Goal: Information Seeking & Learning: Learn about a topic

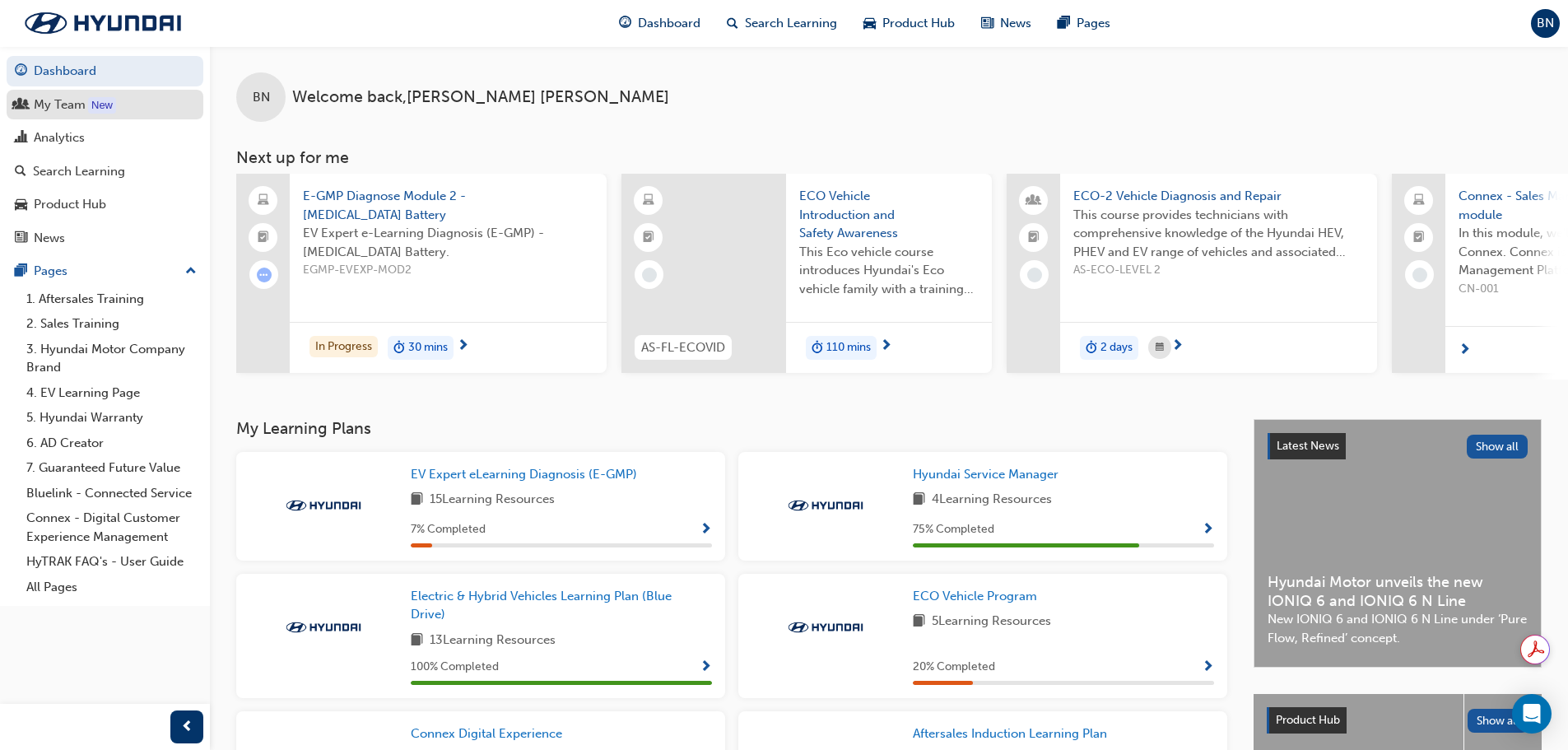
click at [118, 109] on div "My Team" at bounding box center [105, 105] width 180 height 20
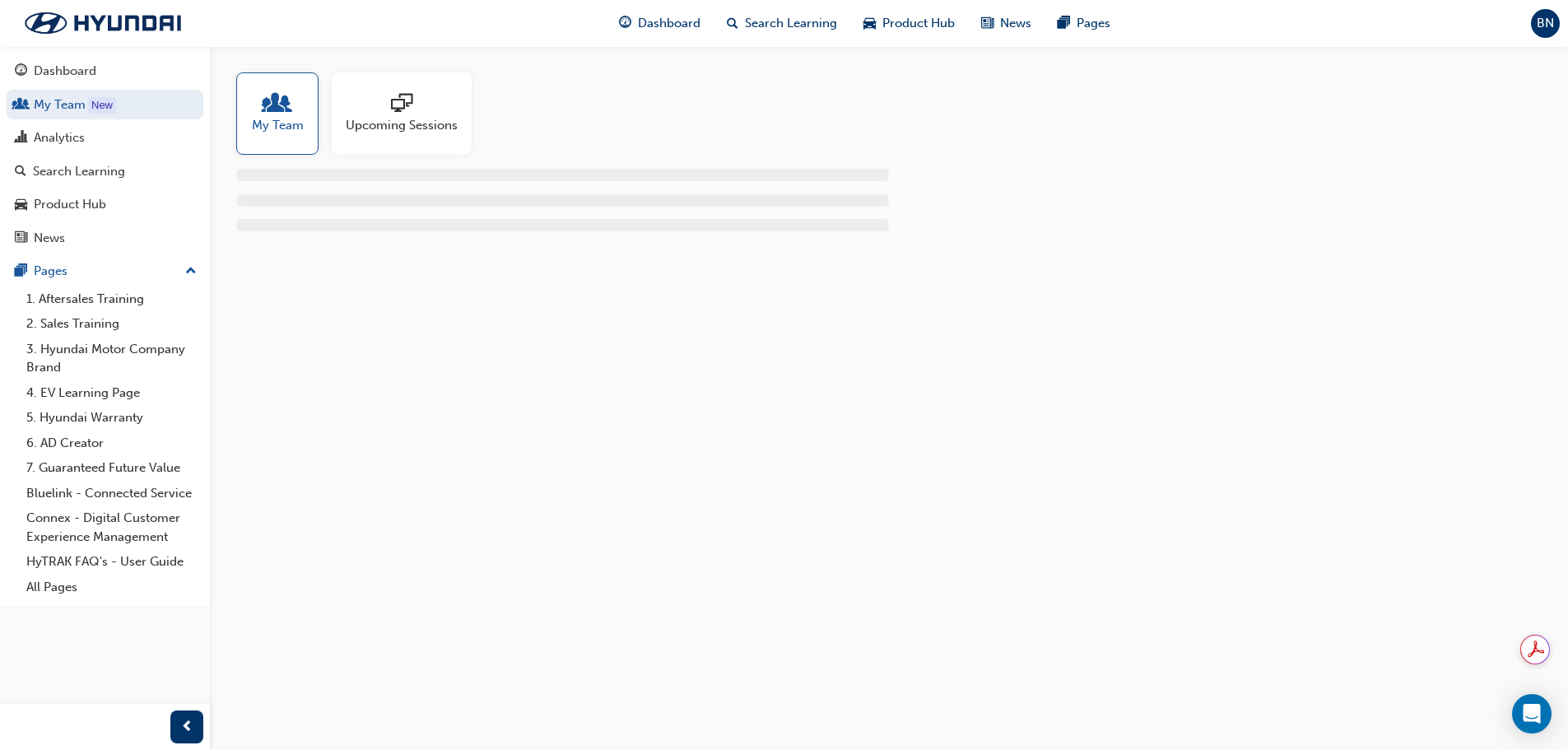
click at [360, 128] on span "Upcoming Sessions" at bounding box center [401, 125] width 112 height 19
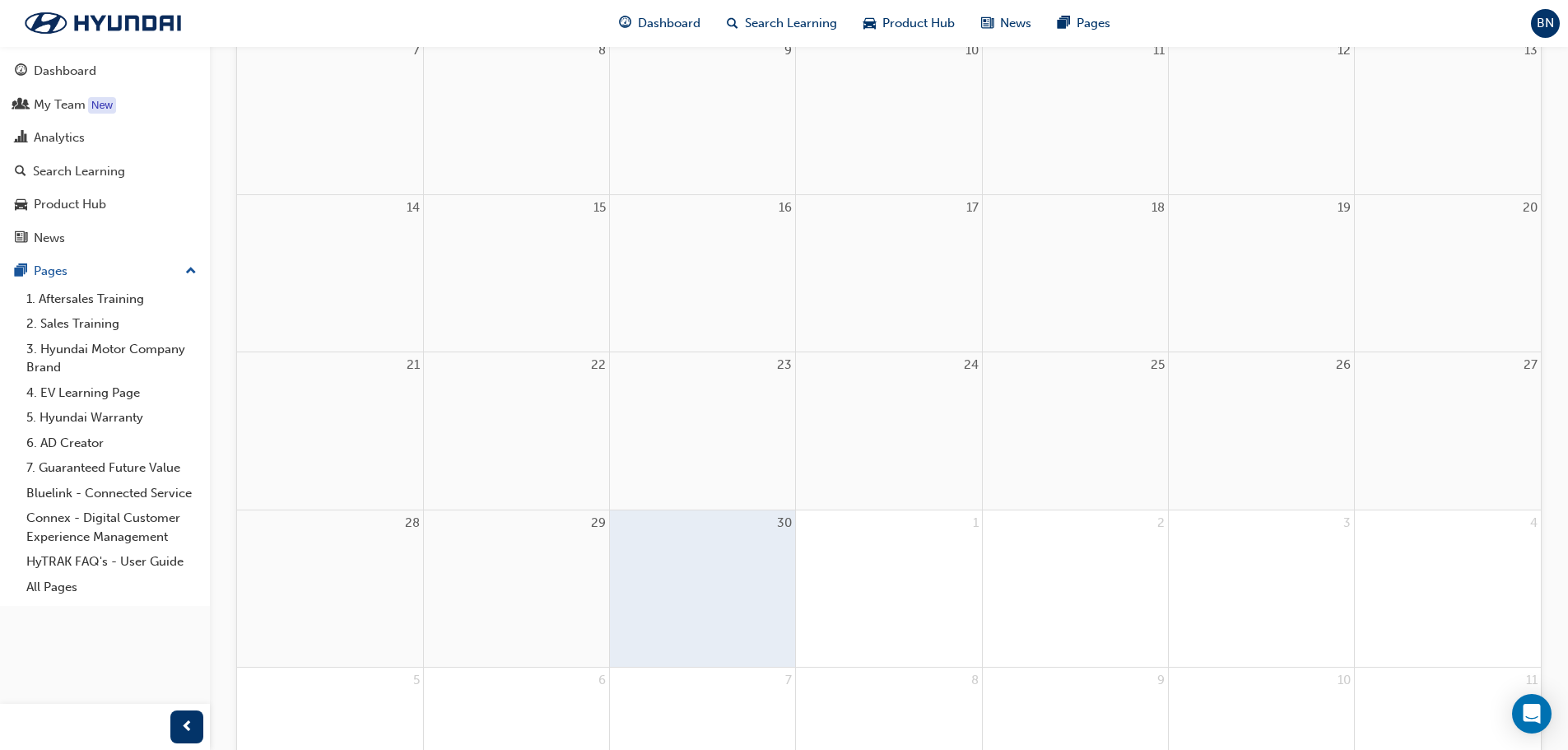
click at [876, 558] on div at bounding box center [888, 548] width 185 height 25
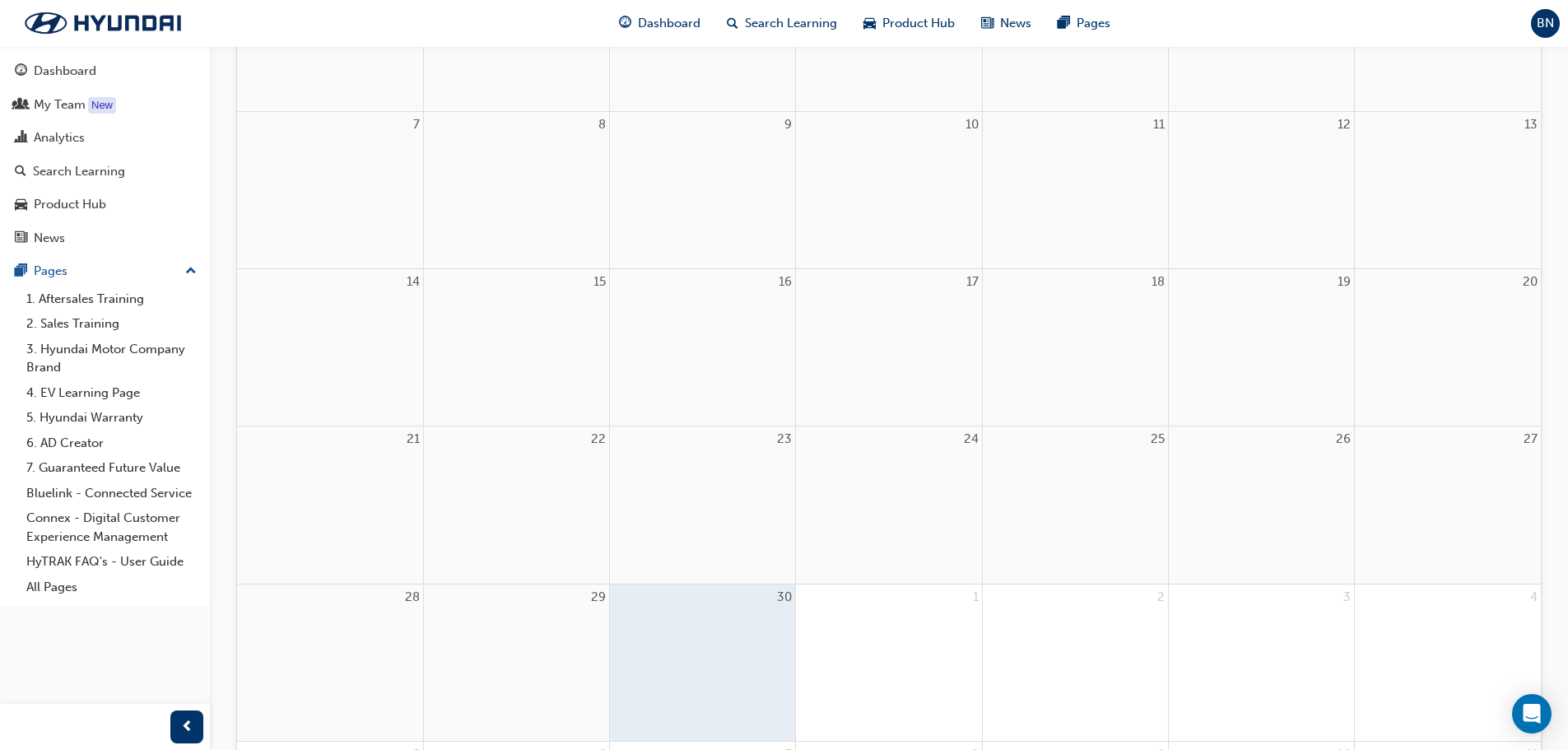
scroll to position [82, 0]
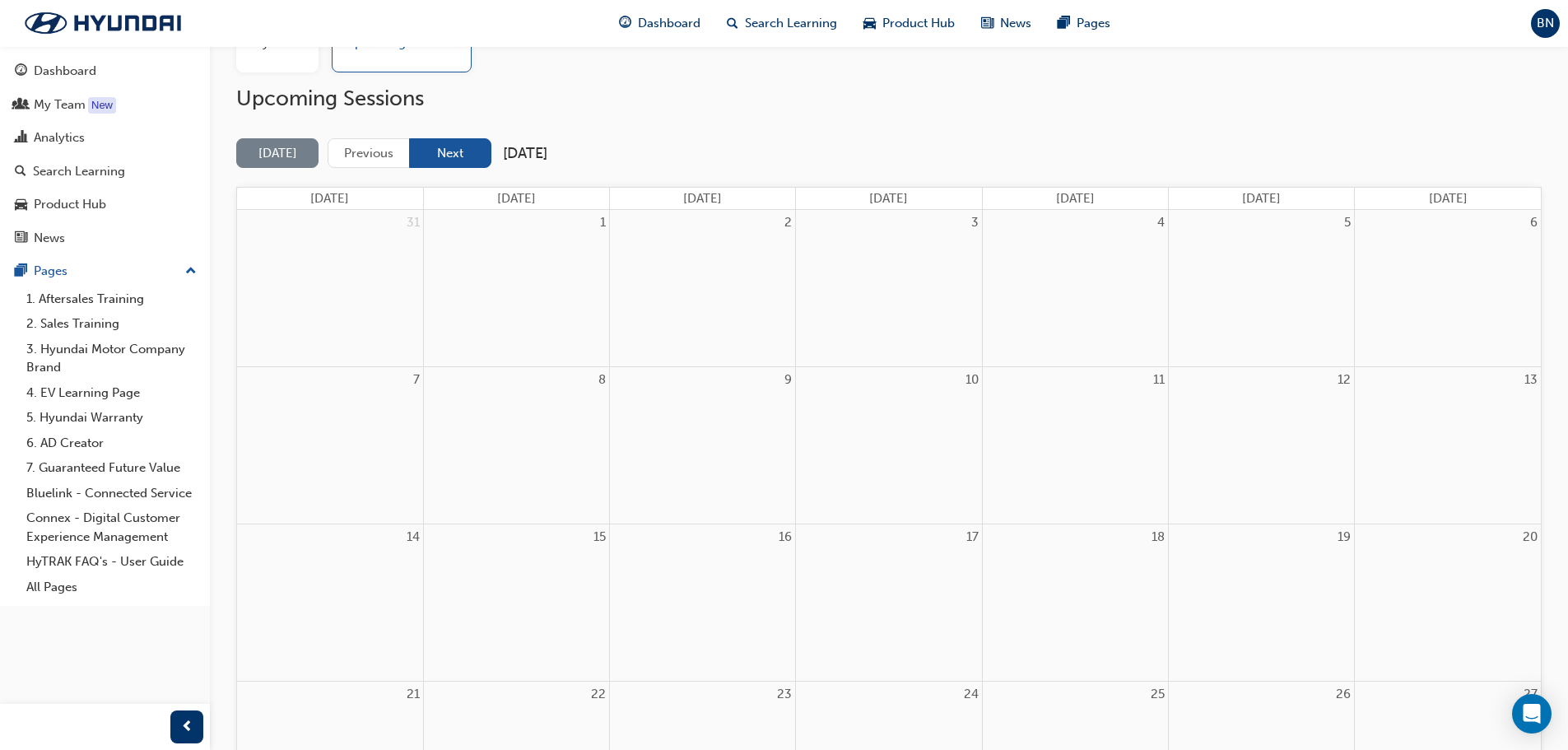
click at [453, 149] on button "Next" at bounding box center [450, 153] width 82 height 30
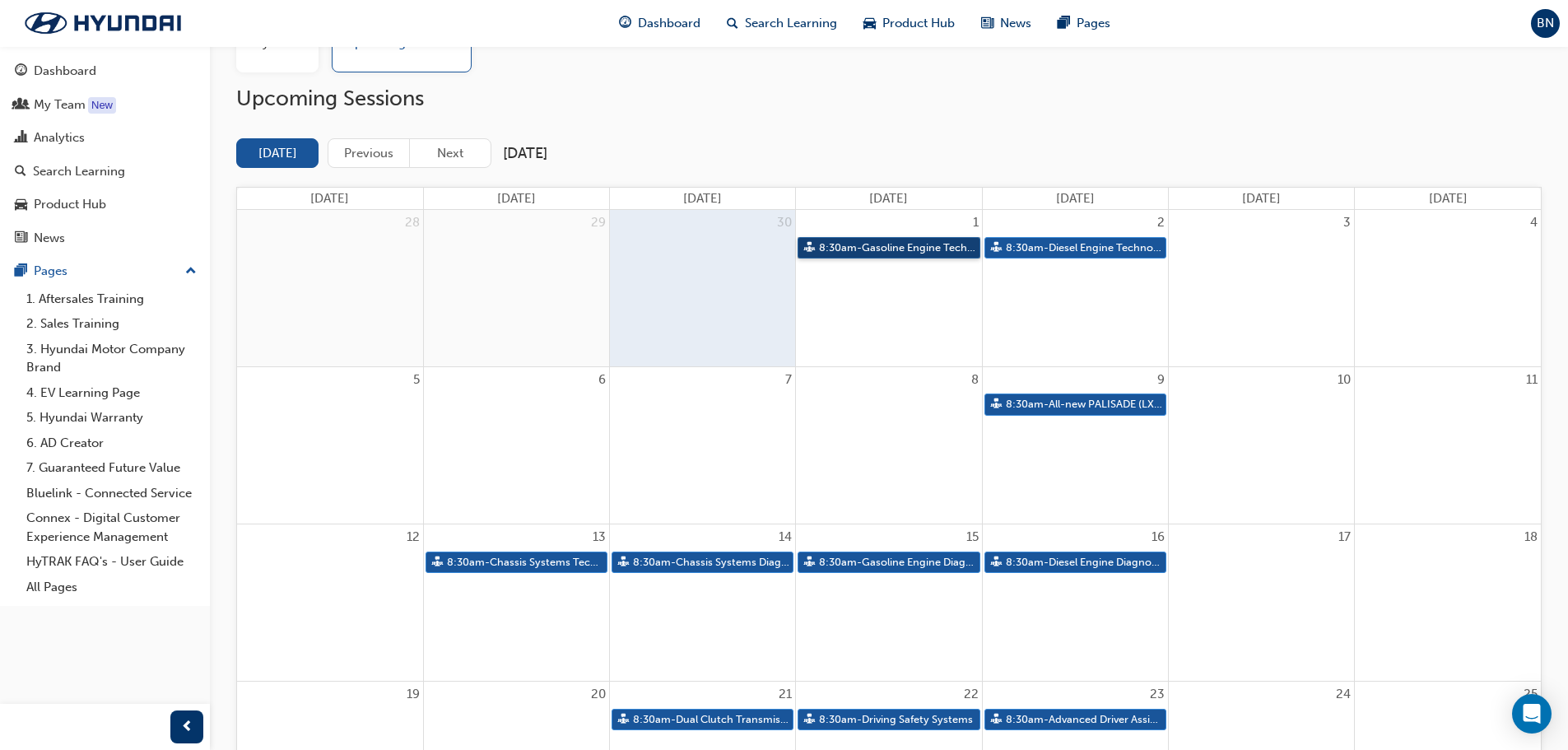
click at [936, 252] on link "8:30am - Gasoline Engine Technology" at bounding box center [888, 248] width 182 height 22
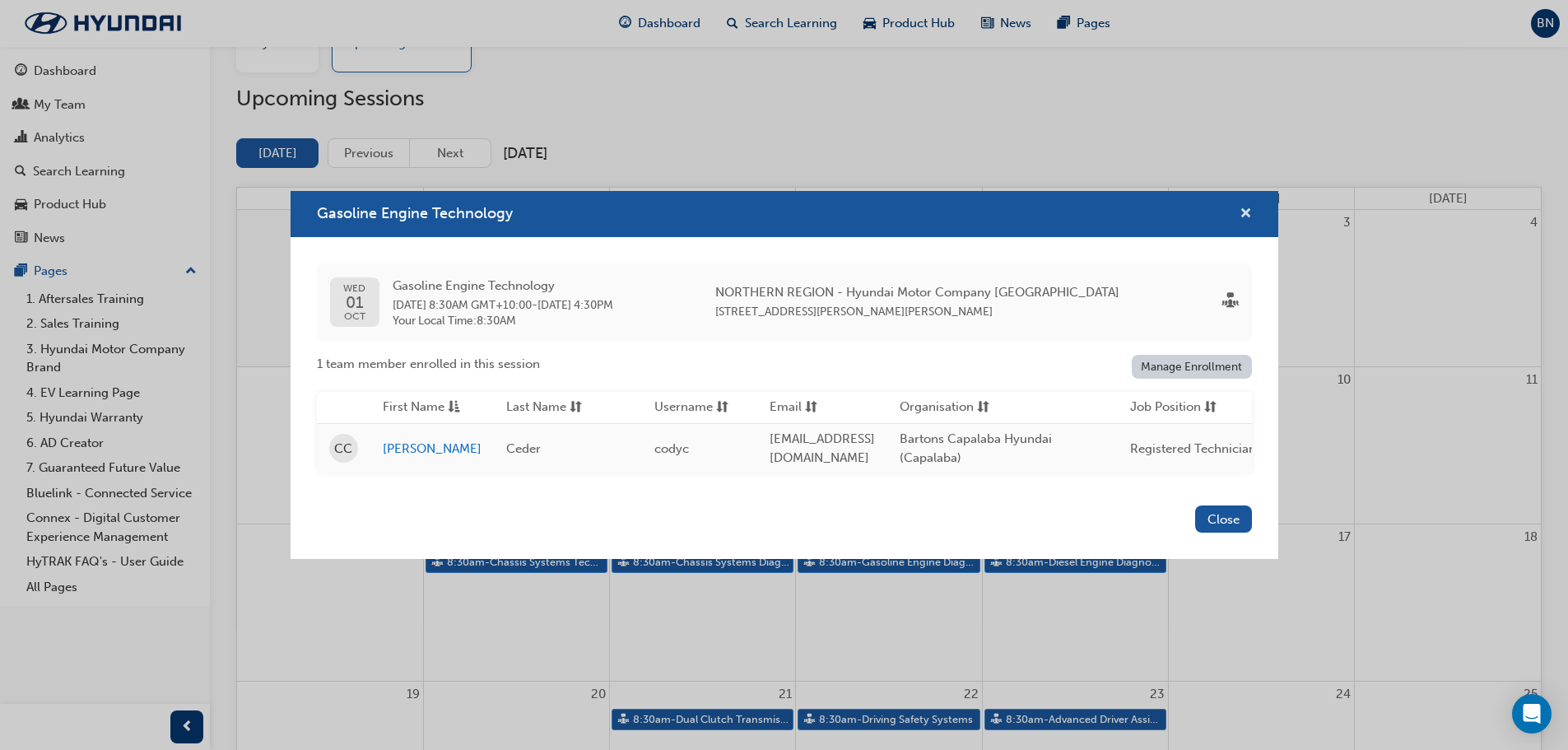
click at [1245, 207] on span "cross-icon" at bounding box center [1245, 215] width 13 height 15
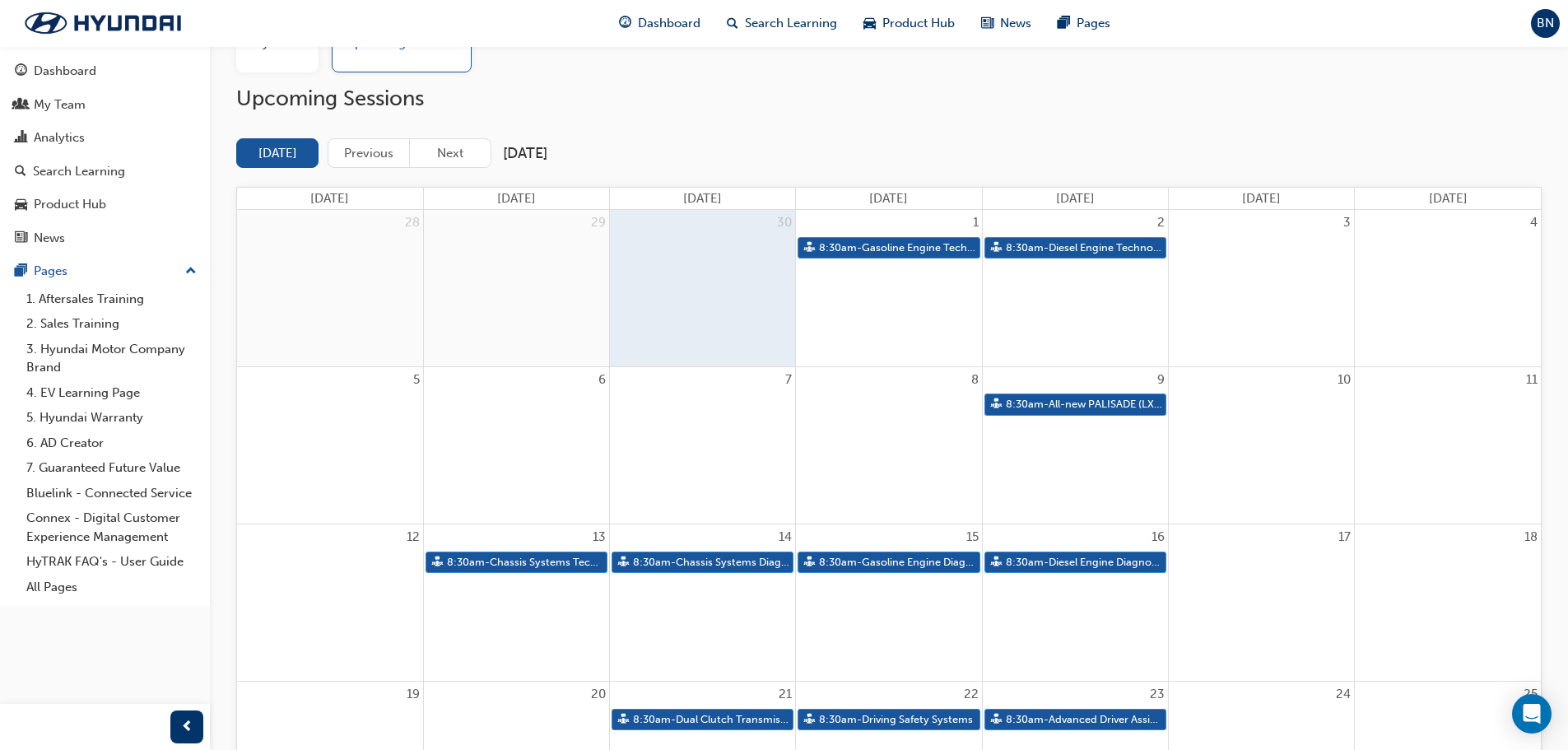
click at [1100, 259] on div "8:30am - Diesel Engine Technology" at bounding box center [1075, 248] width 185 height 25
click at [1101, 251] on link "8:30am - Diesel Engine Technology" at bounding box center [1075, 248] width 182 height 22
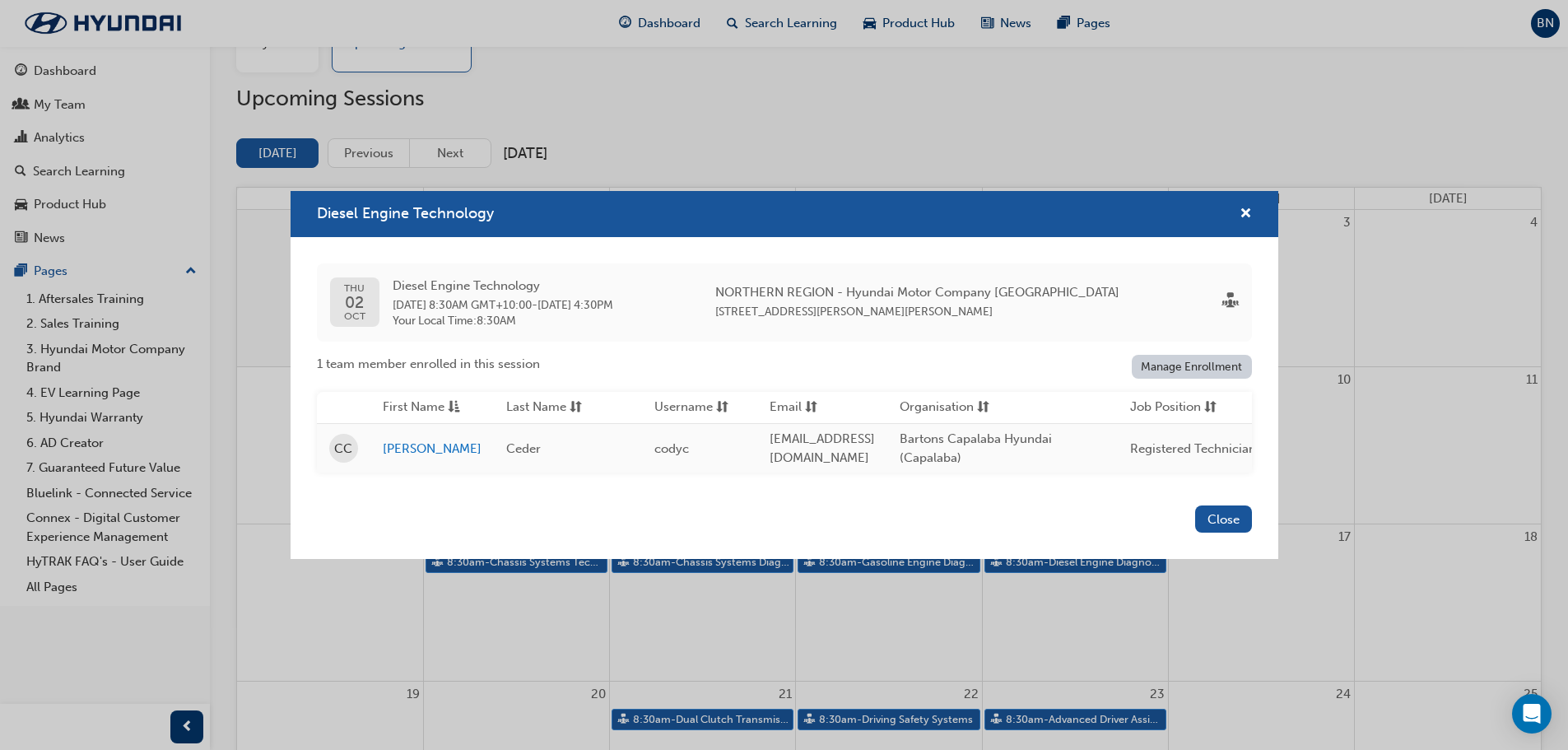
click at [1253, 198] on div "Diesel Engine Technology" at bounding box center [784, 214] width 988 height 47
click at [1251, 207] on span "cross-icon" at bounding box center [1245, 215] width 13 height 15
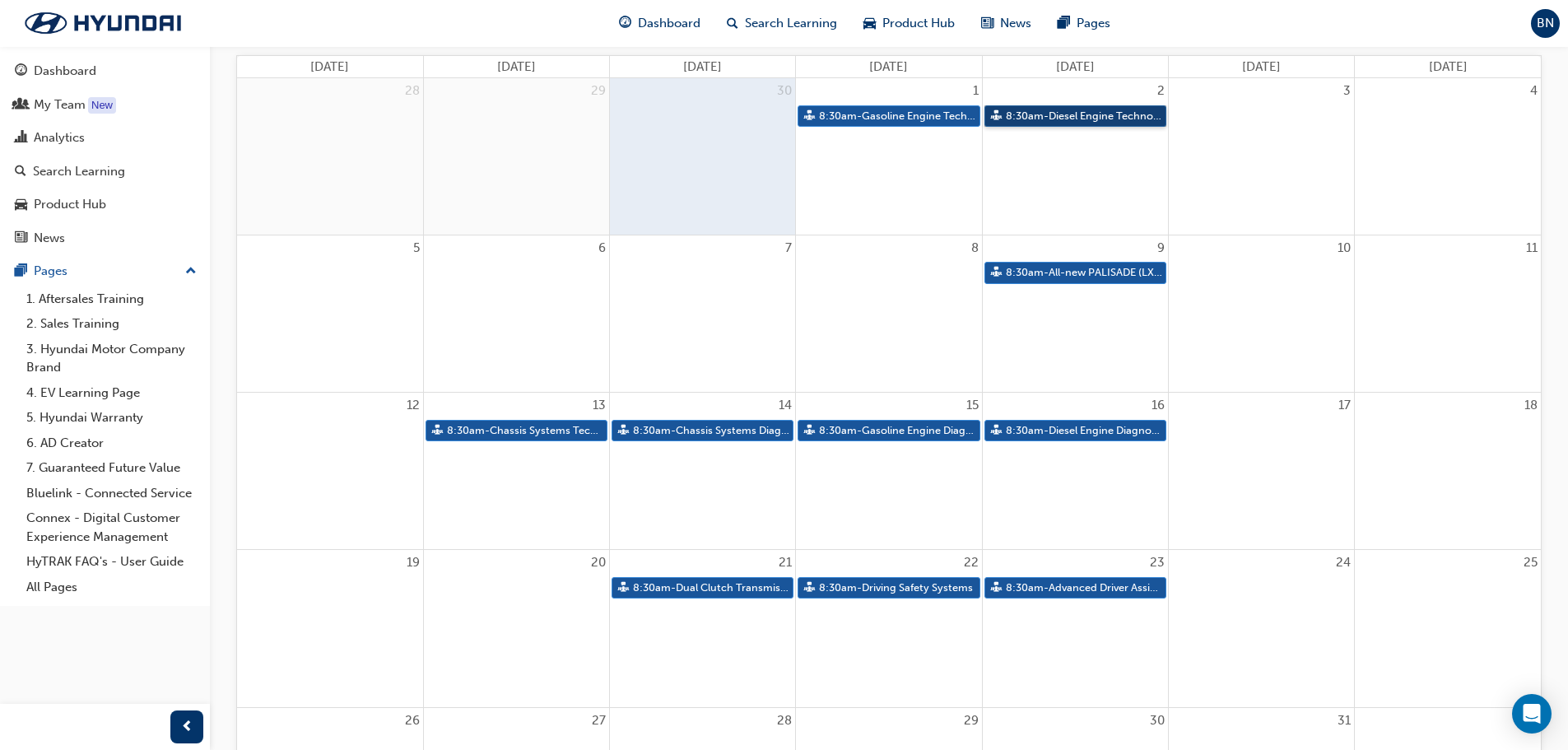
scroll to position [247, 0]
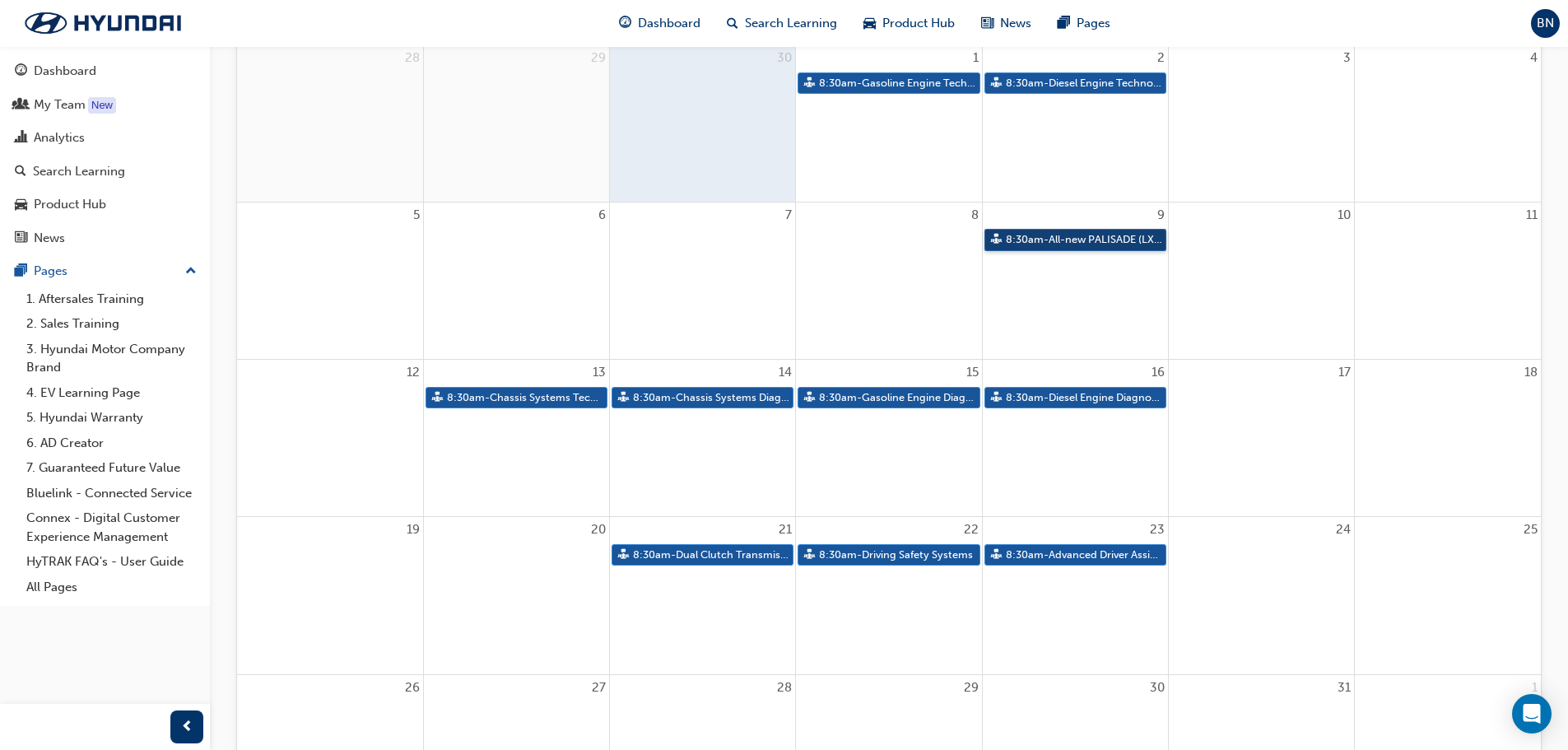
click at [1120, 237] on link "8:30am - All-new PALISADE (LX3) Hybrid - Technical Training" at bounding box center [1075, 240] width 182 height 22
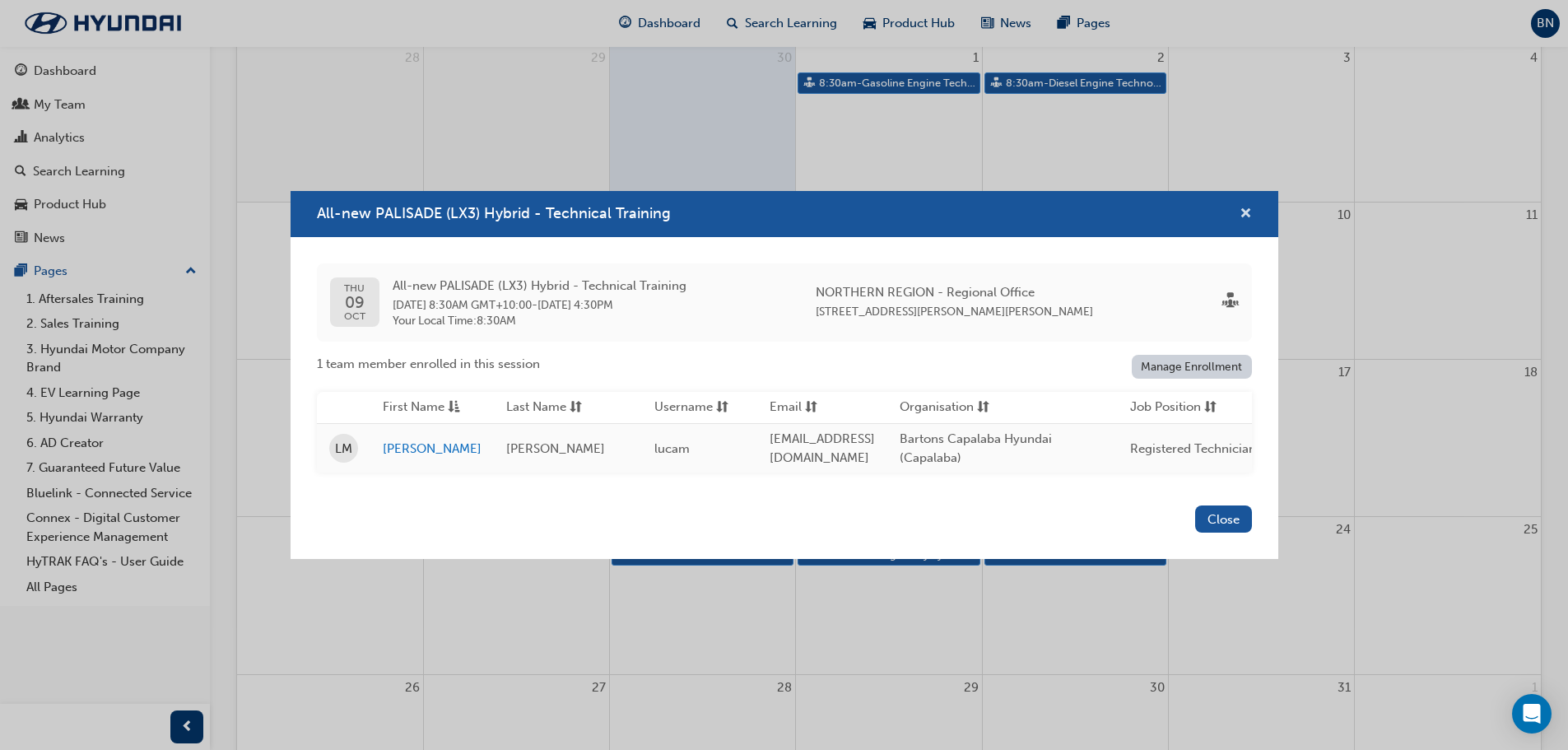
click at [1246, 208] on span "cross-icon" at bounding box center [1245, 215] width 13 height 15
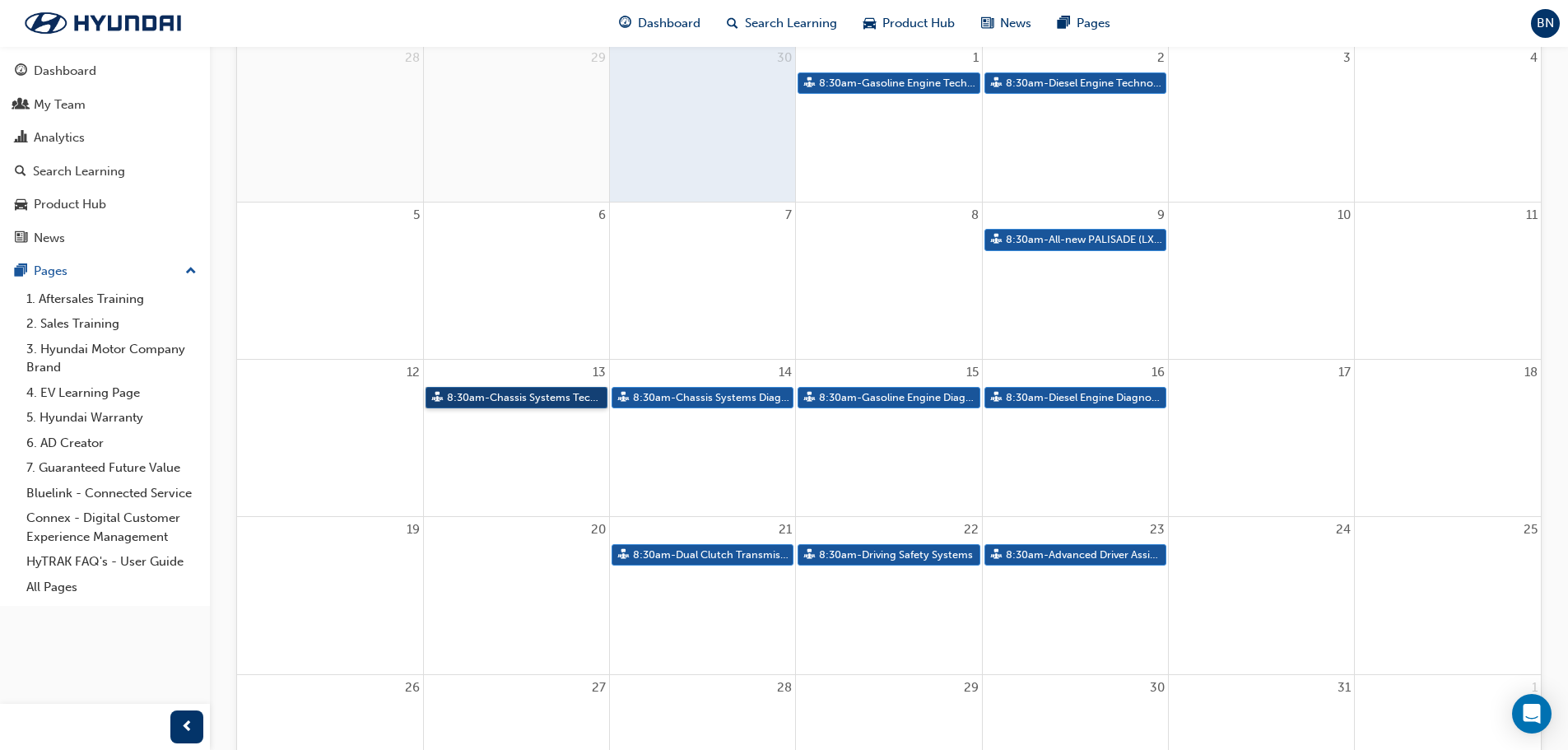
click at [550, 403] on link "8:30am - Chassis Systems Technology" at bounding box center [516, 398] width 182 height 22
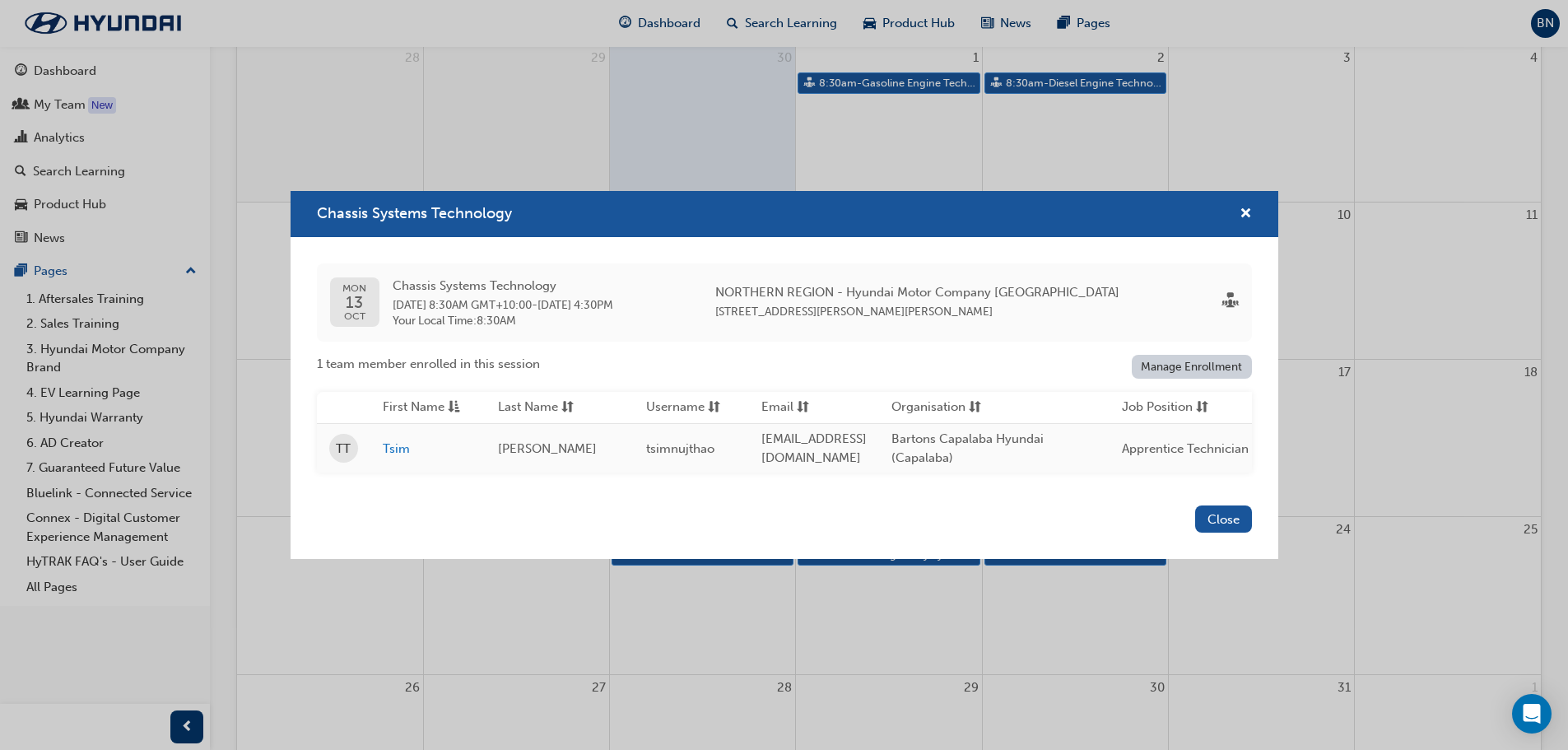
click at [1257, 206] on div "Chassis Systems Technology" at bounding box center [784, 214] width 988 height 47
click at [1243, 207] on span "cross-icon" at bounding box center [1245, 215] width 13 height 15
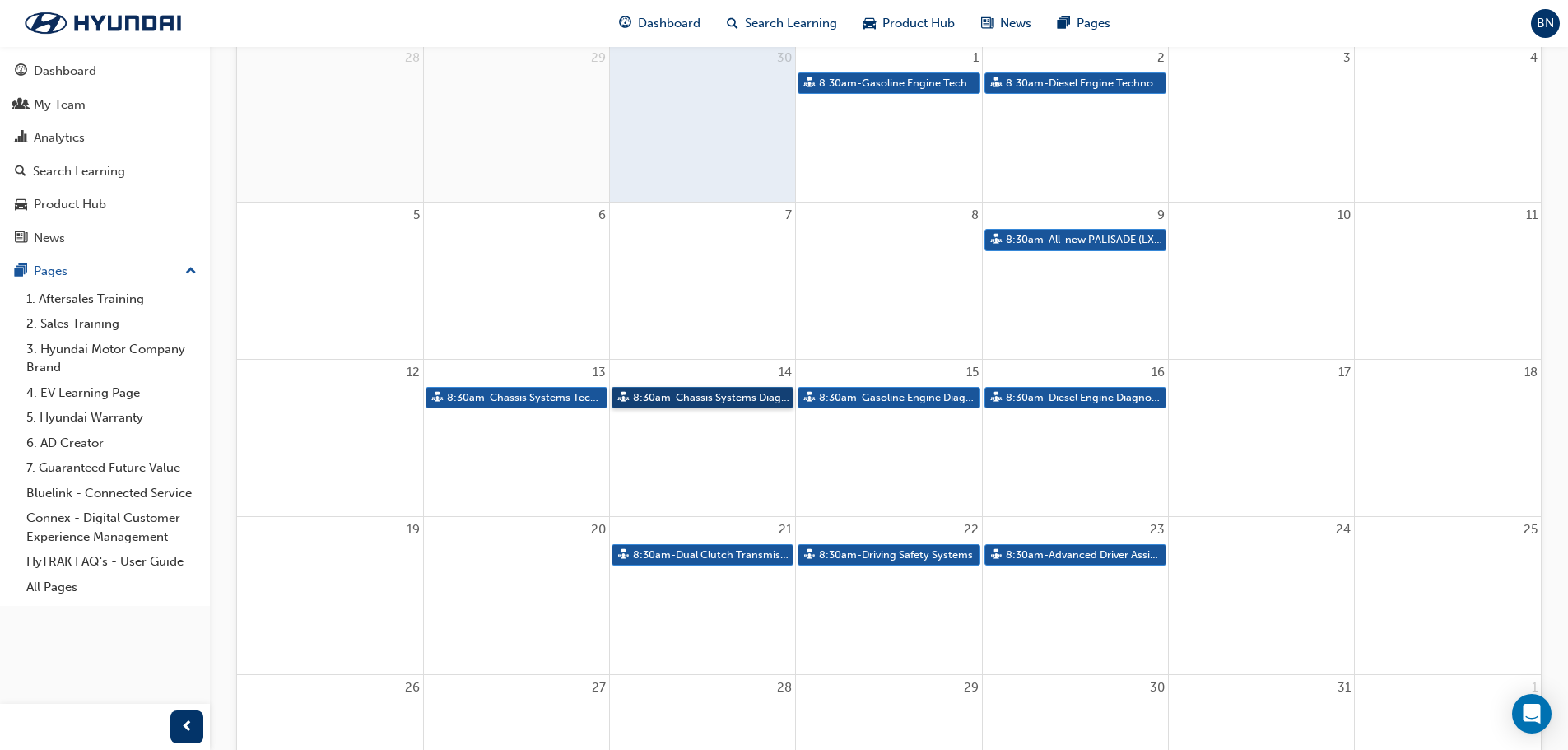
click at [726, 397] on link "8:30am - Chassis Systems Diagnosis" at bounding box center [703, 398] width 182 height 22
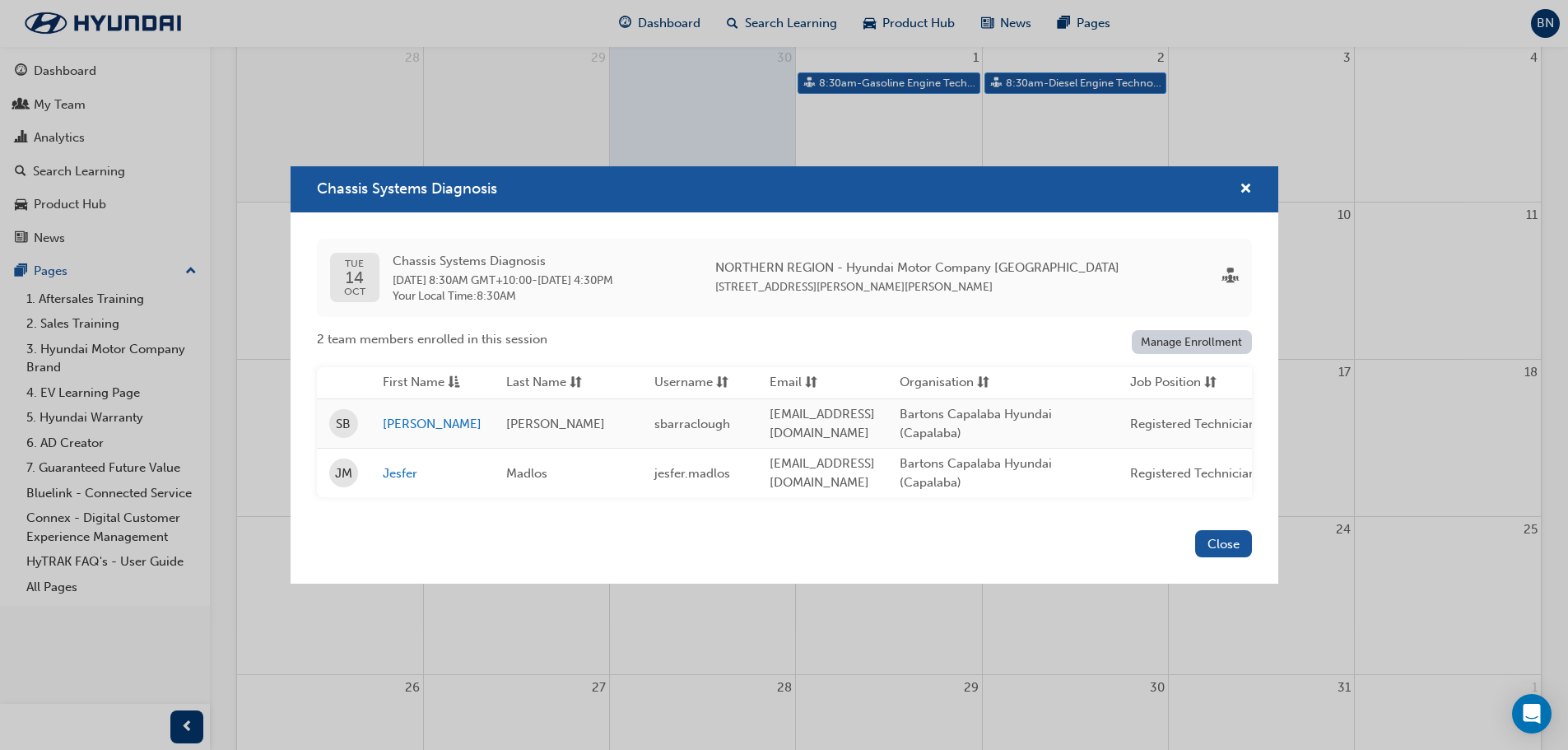
click at [1255, 181] on div "Chassis Systems Diagnosis" at bounding box center [784, 189] width 988 height 47
click at [1252, 190] on div "Chassis Systems Diagnosis" at bounding box center [784, 189] width 988 height 47
click at [1247, 185] on span "cross-icon" at bounding box center [1245, 190] width 13 height 15
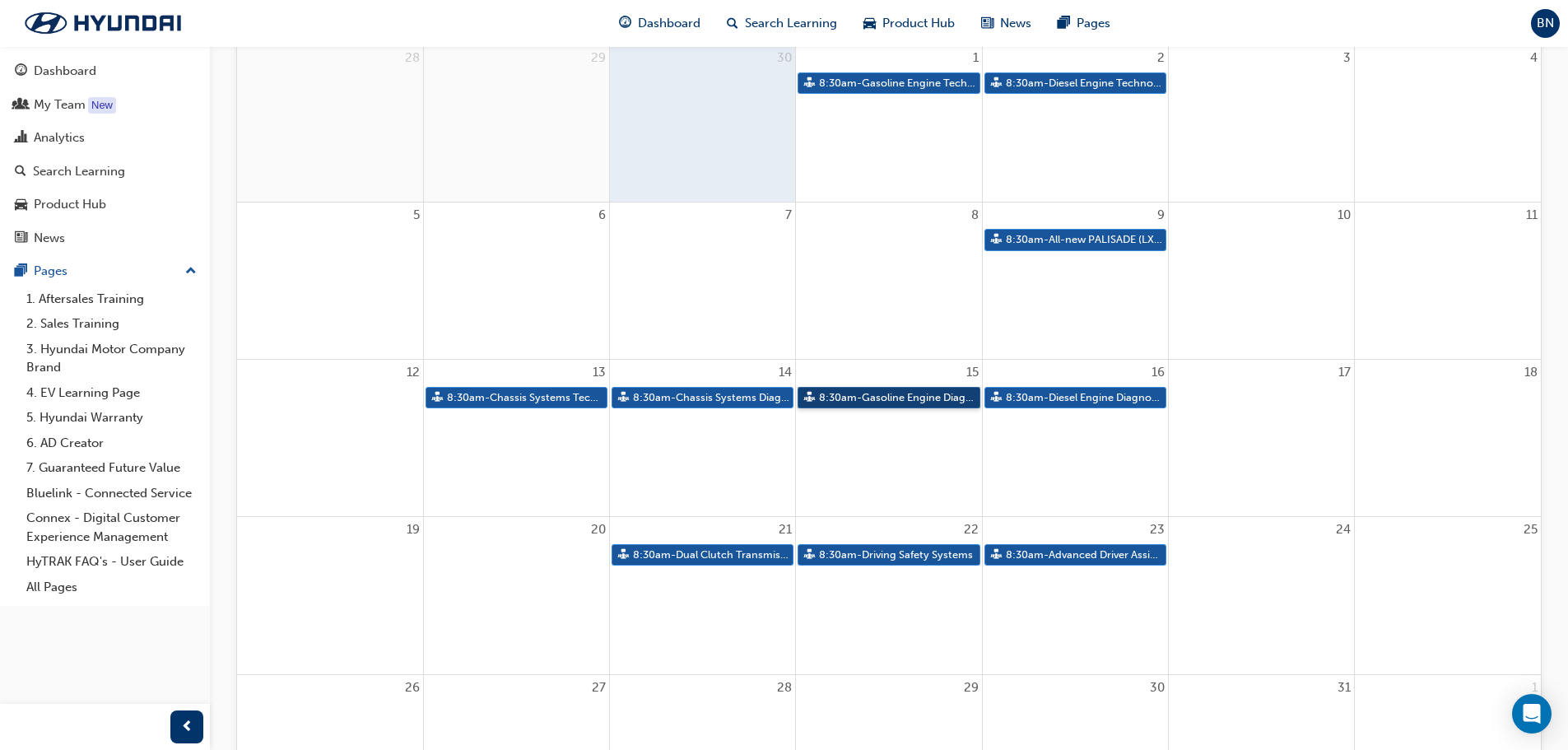
click at [908, 396] on link "8:30am - Gasoline Engine Diagnosis" at bounding box center [888, 398] width 182 height 22
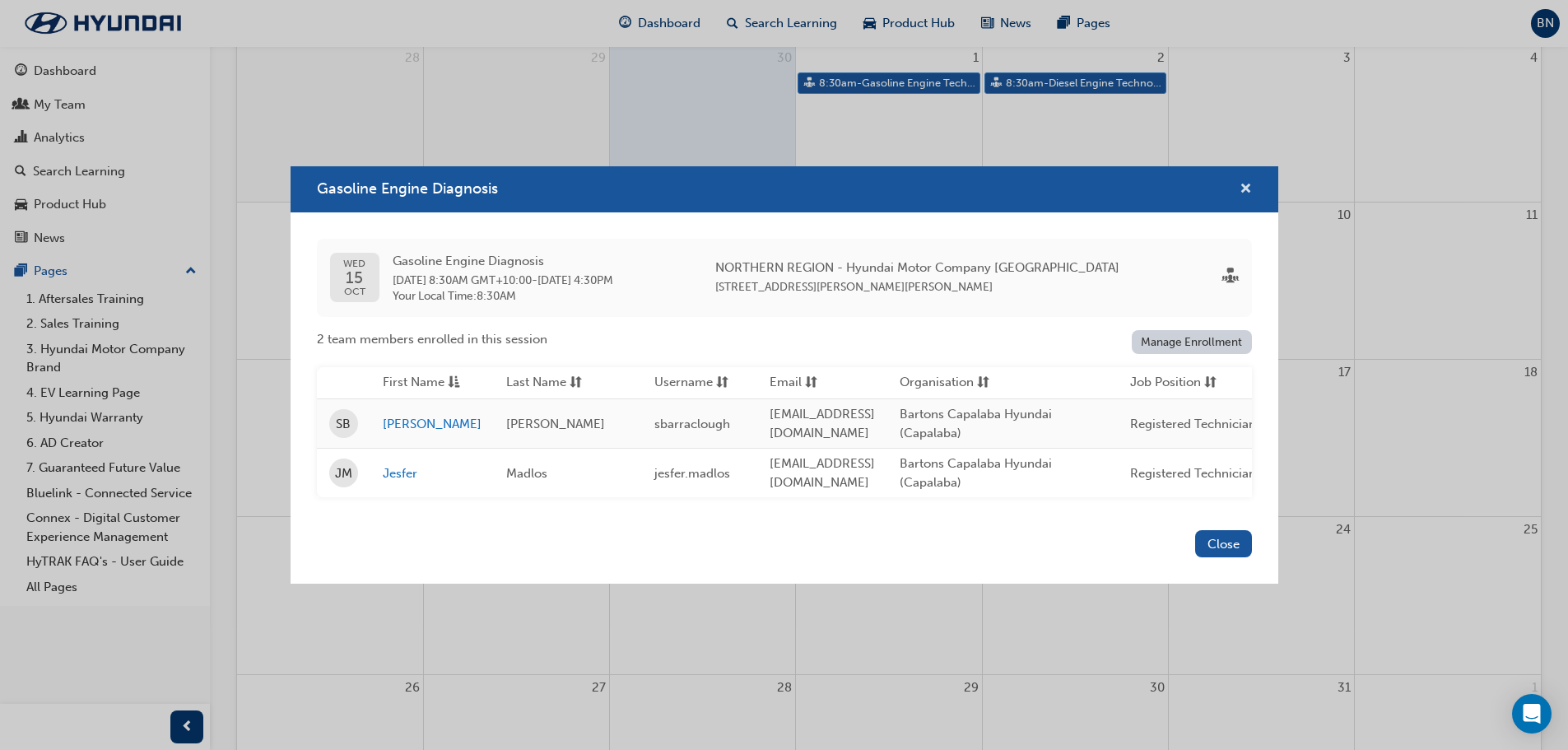
click at [1246, 190] on span "cross-icon" at bounding box center [1245, 190] width 13 height 15
